Goal: Task Accomplishment & Management: Complete application form

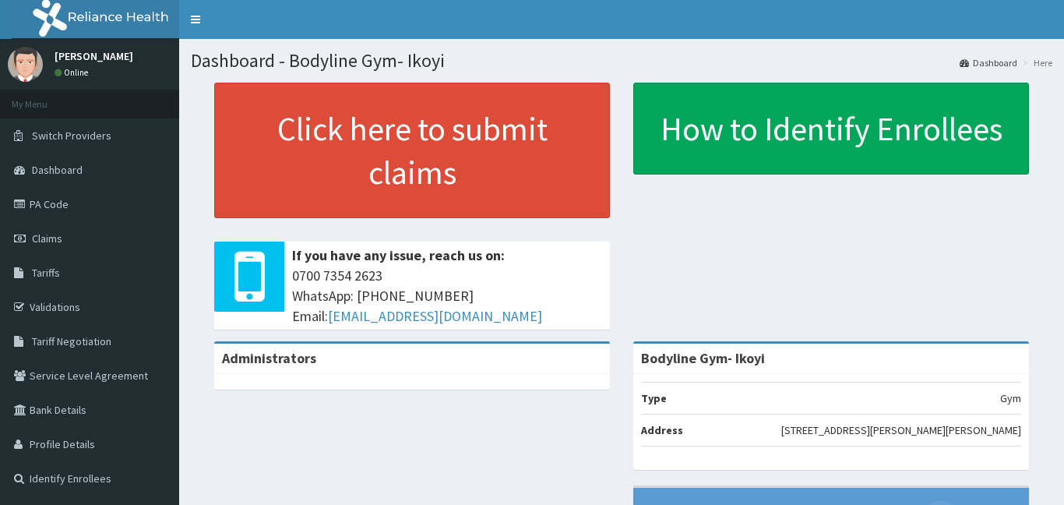
click at [105, 243] on link "Claims" at bounding box center [89, 238] width 179 height 34
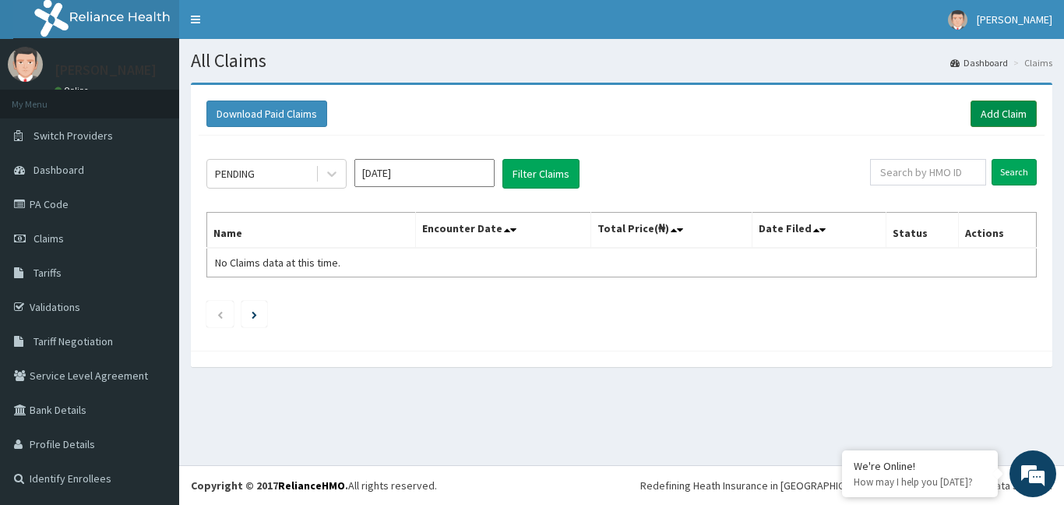
click at [1019, 113] on link "Add Claim" at bounding box center [1003, 113] width 66 height 26
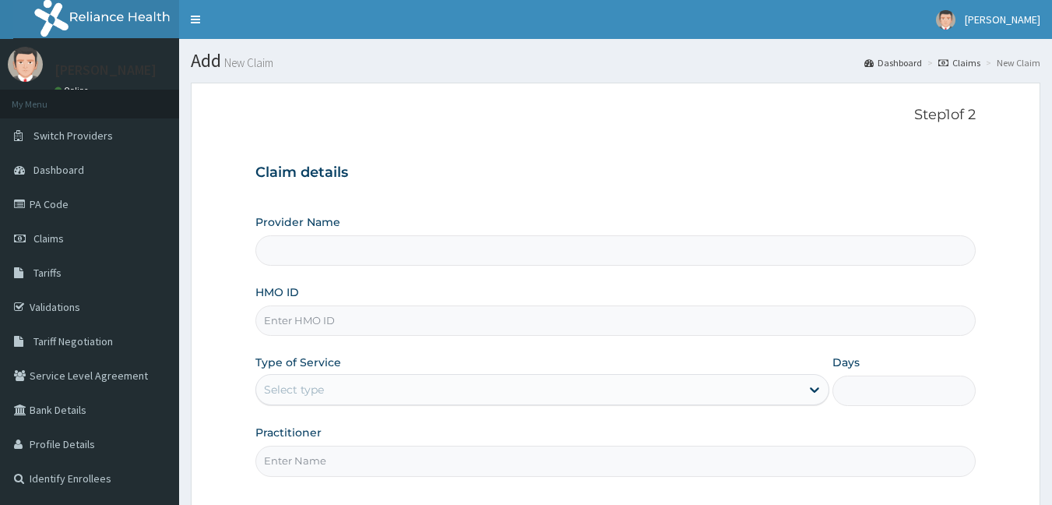
click at [365, 318] on input "HMO ID" at bounding box center [615, 320] width 721 height 30
type input "ss"
type input "Bodyline Gym- Ikoyi"
type input "1"
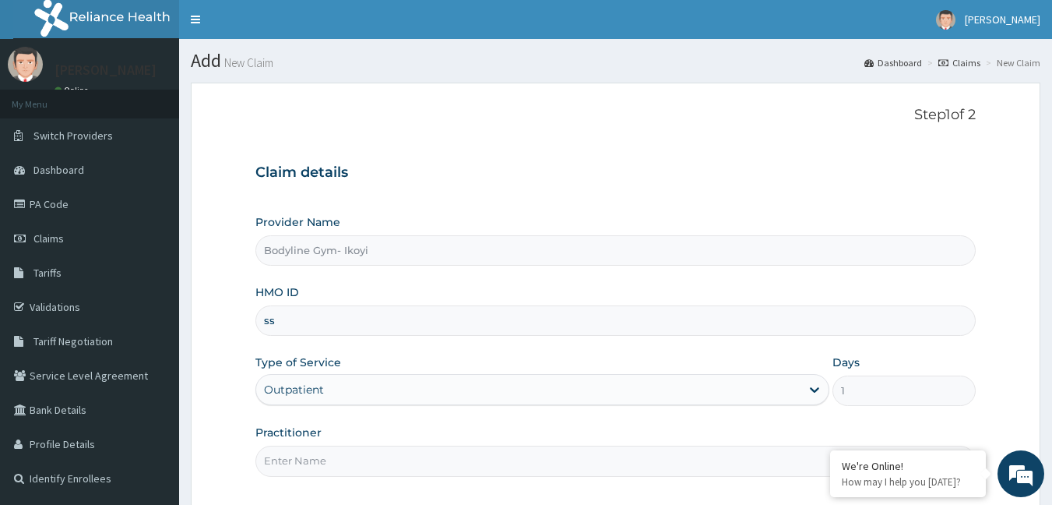
type input "s"
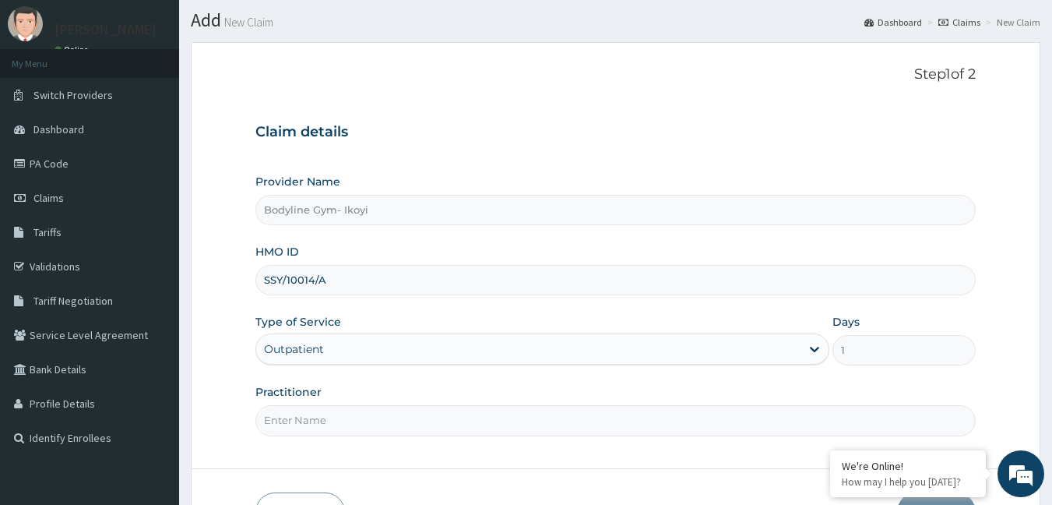
scroll to position [144, 0]
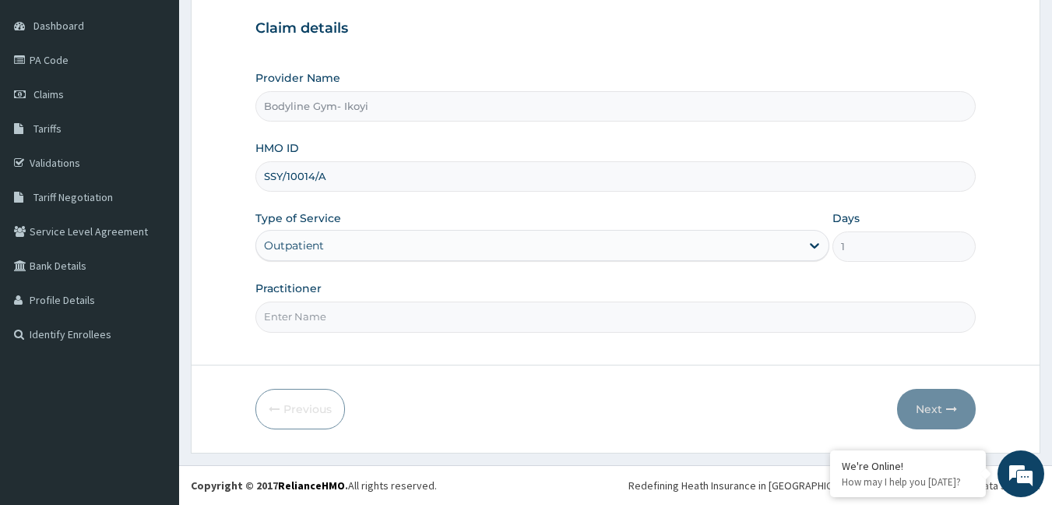
type input "SSY/10014/A"
click at [318, 314] on input "Practitioner" at bounding box center [615, 316] width 721 height 30
type input "B"
click at [942, 407] on button "Next" at bounding box center [936, 408] width 79 height 40
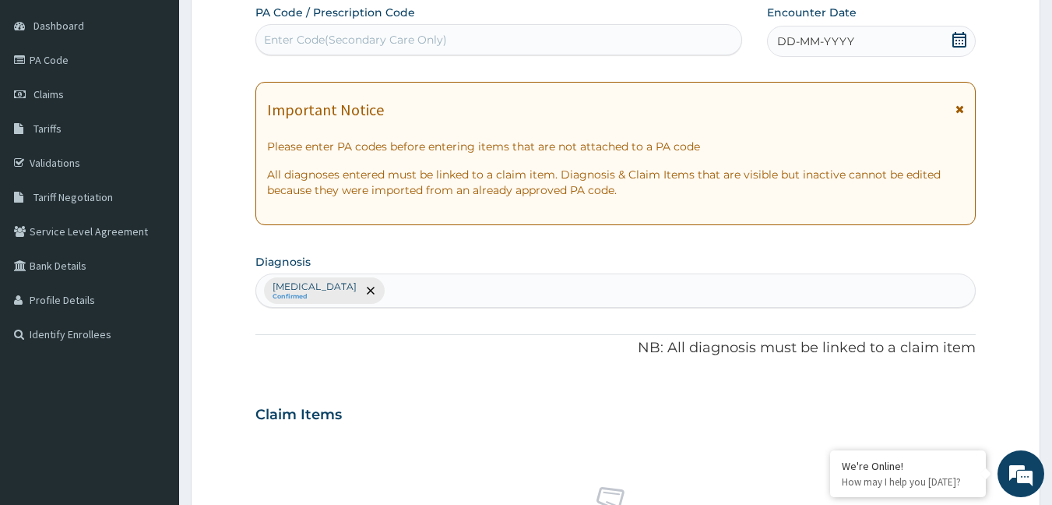
click at [803, 46] on span "DD-MM-YYYY" at bounding box center [815, 41] width 77 height 16
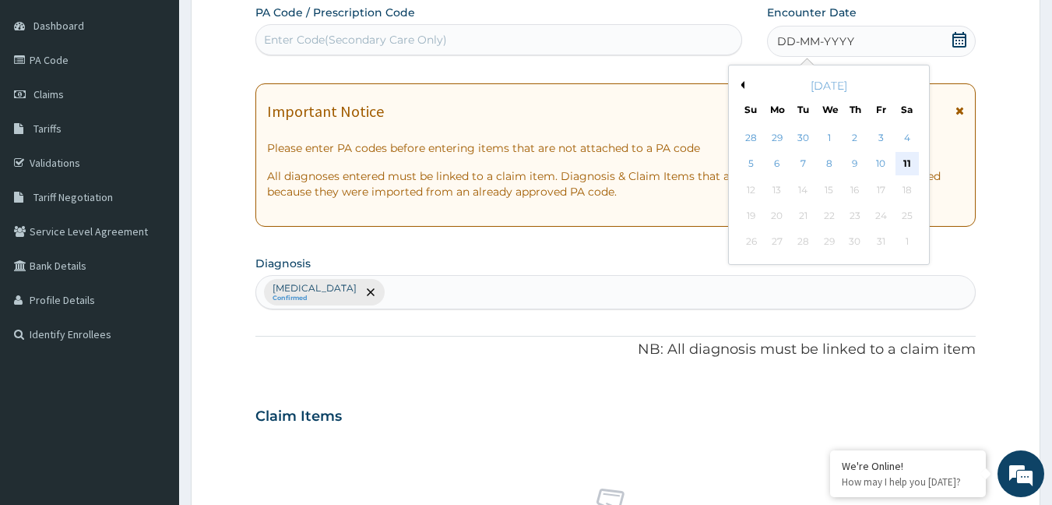
click at [902, 163] on div "11" at bounding box center [906, 164] width 23 height 23
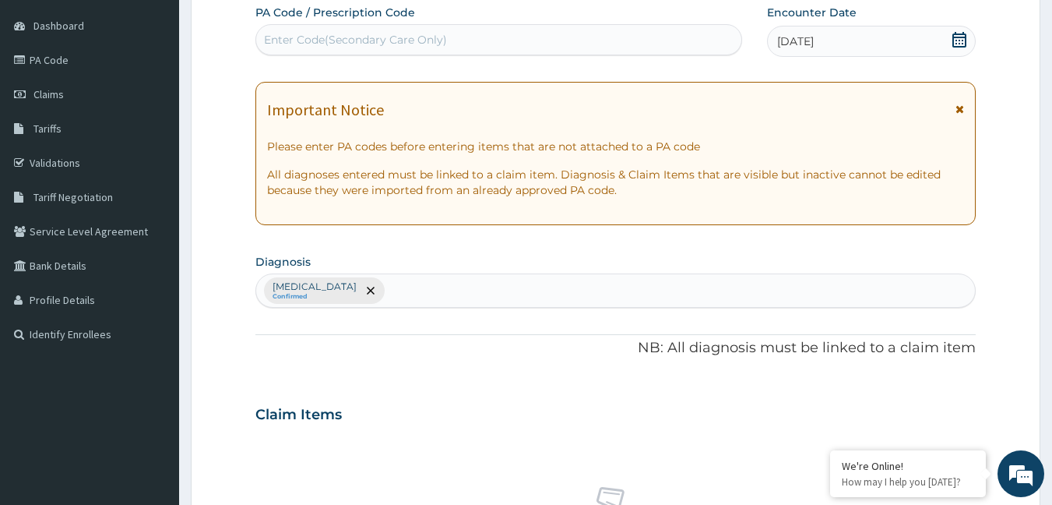
click at [567, 38] on div "Enter Code(Secondary Care Only)" at bounding box center [499, 39] width 486 height 25
type input "PA/FB5AB5"
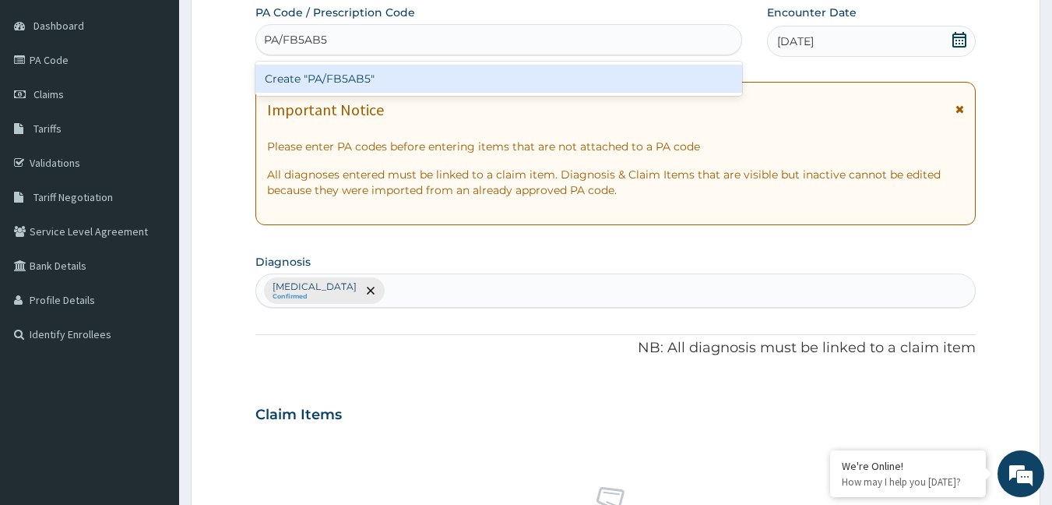
click at [564, 72] on div "Create "PA/FB5AB5"" at bounding box center [498, 79] width 487 height 28
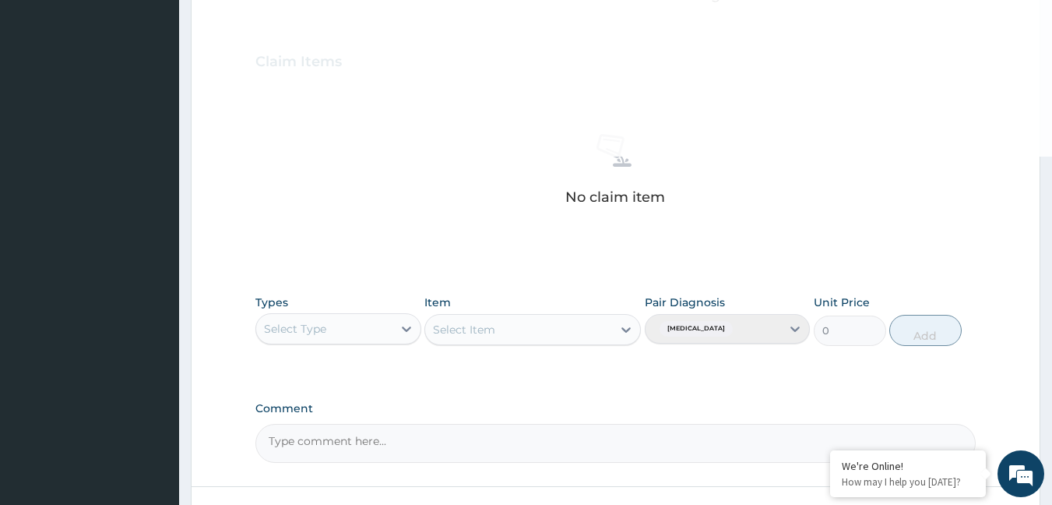
scroll to position [618, 0]
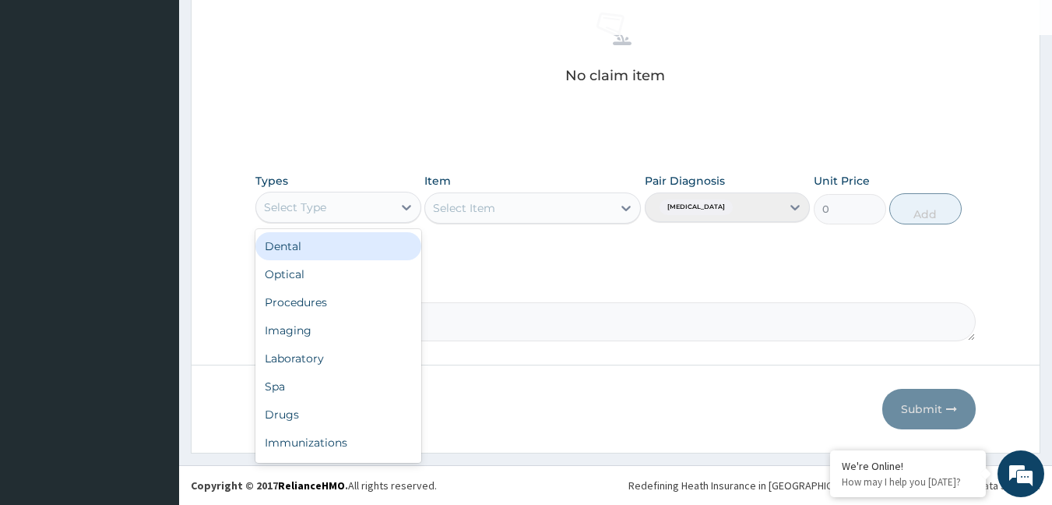
click at [373, 206] on div "Select Type" at bounding box center [324, 207] width 136 height 25
type input "G"
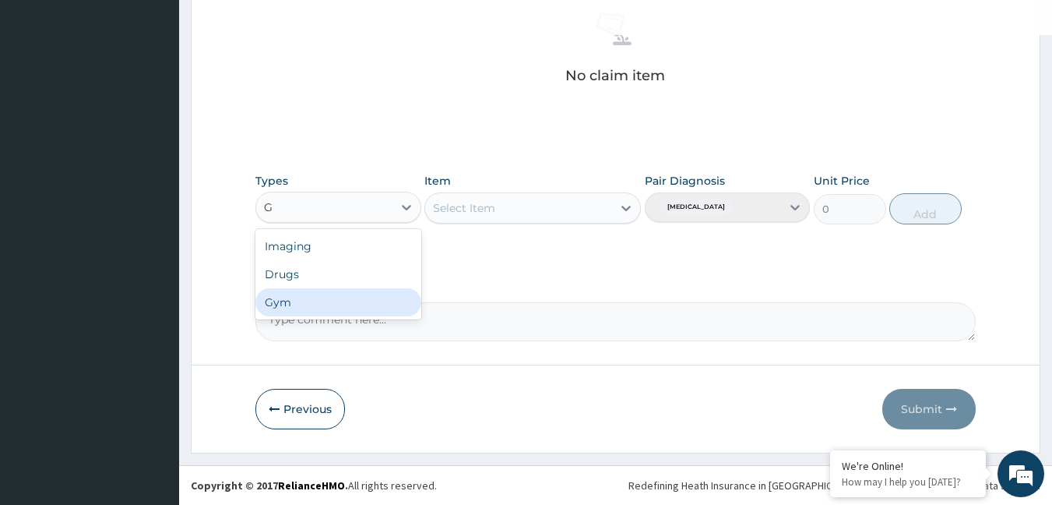
click at [336, 296] on div "Gym" at bounding box center [338, 302] width 166 height 28
click at [603, 205] on div "Select Item" at bounding box center [518, 207] width 187 height 25
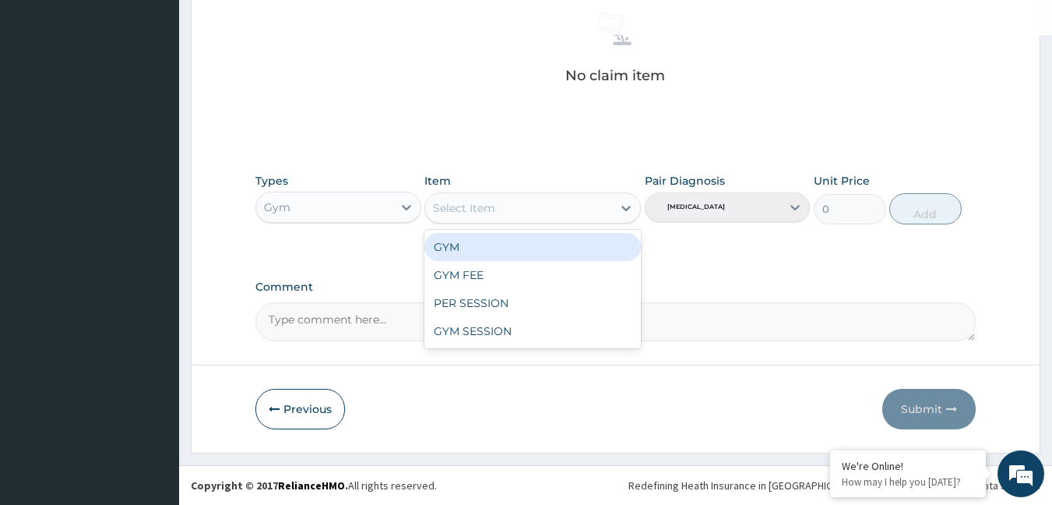
drag, startPoint x: 464, startPoint y: 240, endPoint x: 480, endPoint y: 240, distance: 15.6
click at [465, 240] on div "GYM" at bounding box center [532, 247] width 216 height 28
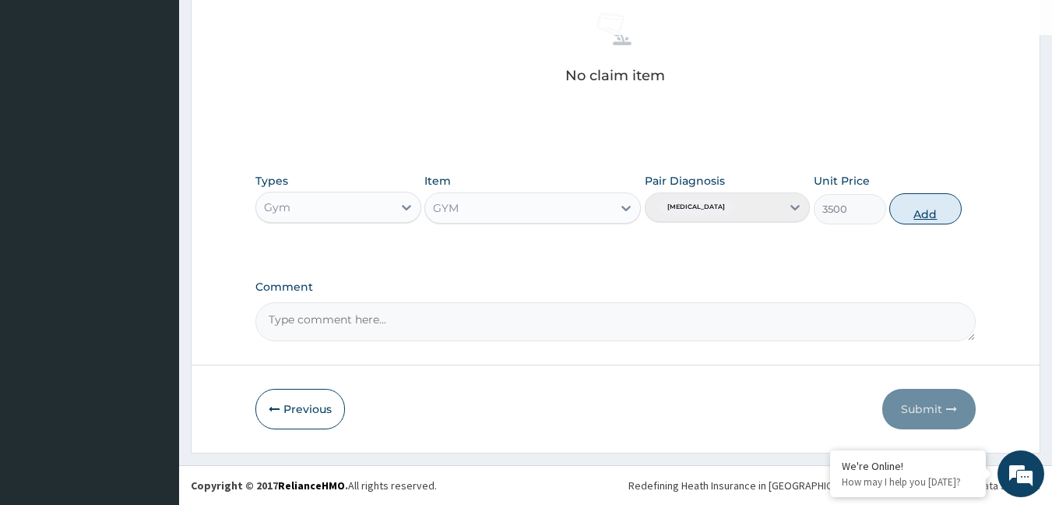
click at [920, 203] on button "Add" at bounding box center [925, 208] width 72 height 31
type input "0"
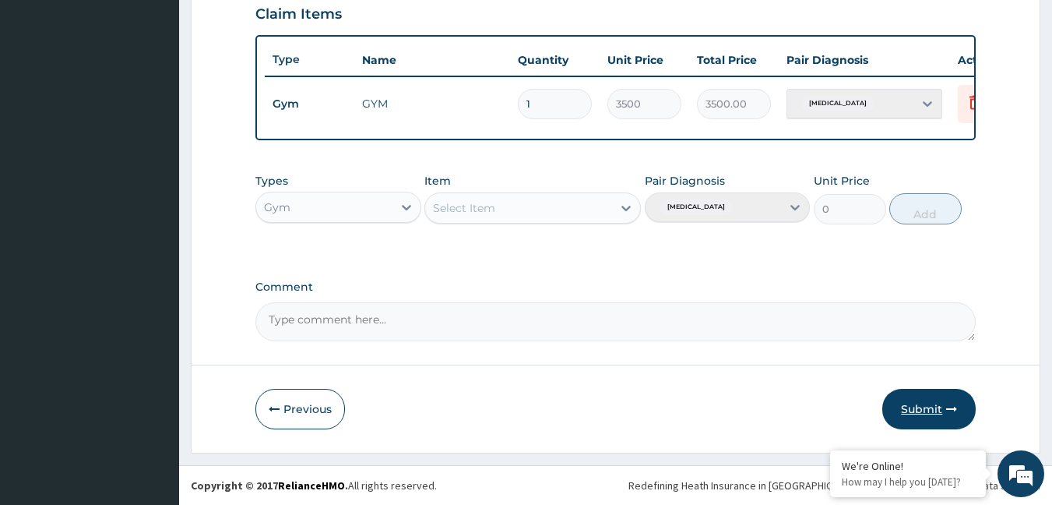
click at [944, 413] on button "Submit" at bounding box center [928, 408] width 93 height 40
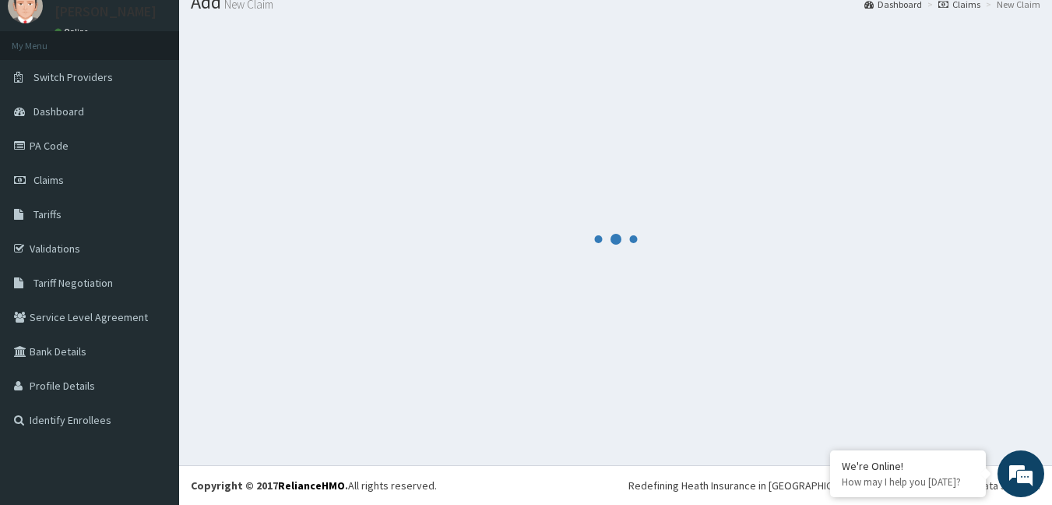
scroll to position [556, 0]
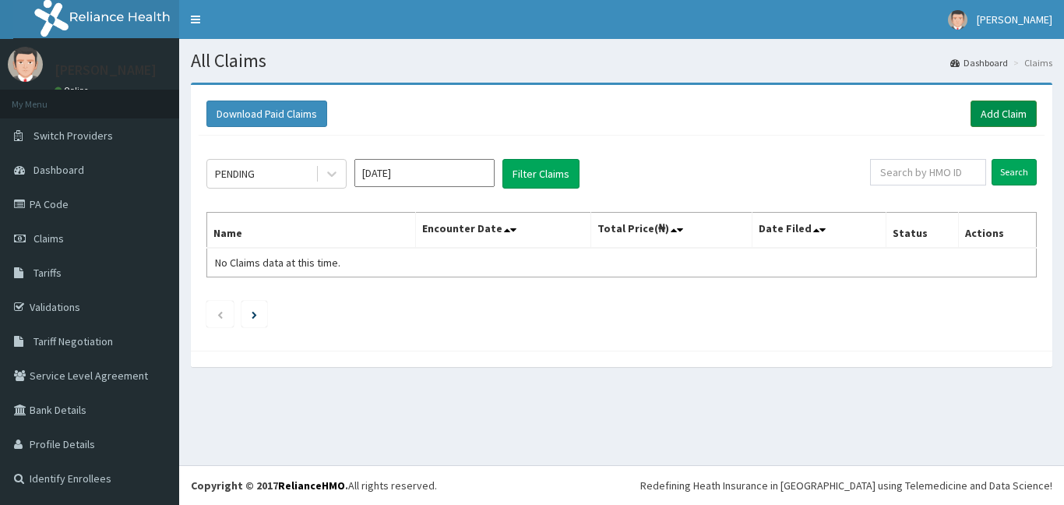
click at [1021, 107] on link "Add Claim" at bounding box center [1003, 113] width 66 height 26
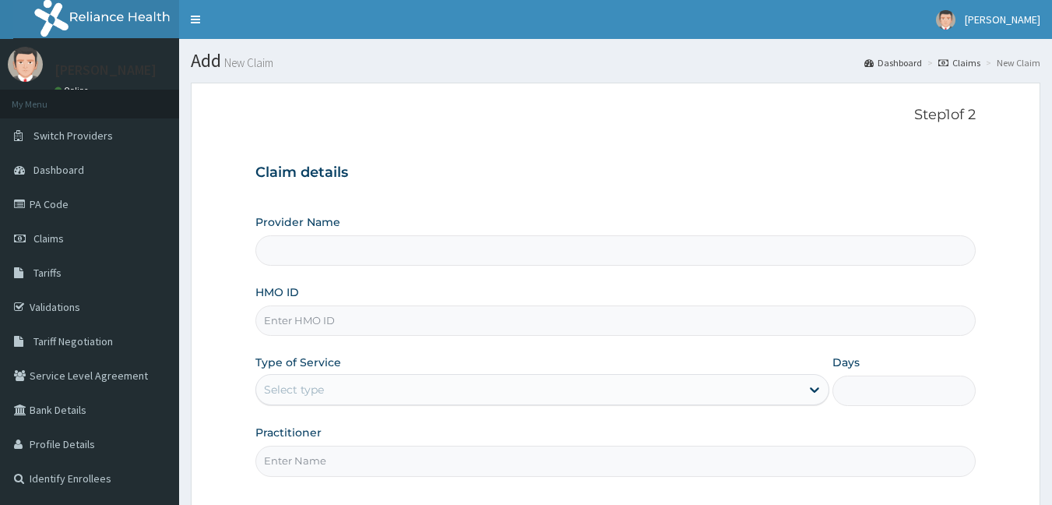
type input "Bodyline Gym- Ikoyi"
type input "1"
